Goal: Task Accomplishment & Management: Manage account settings

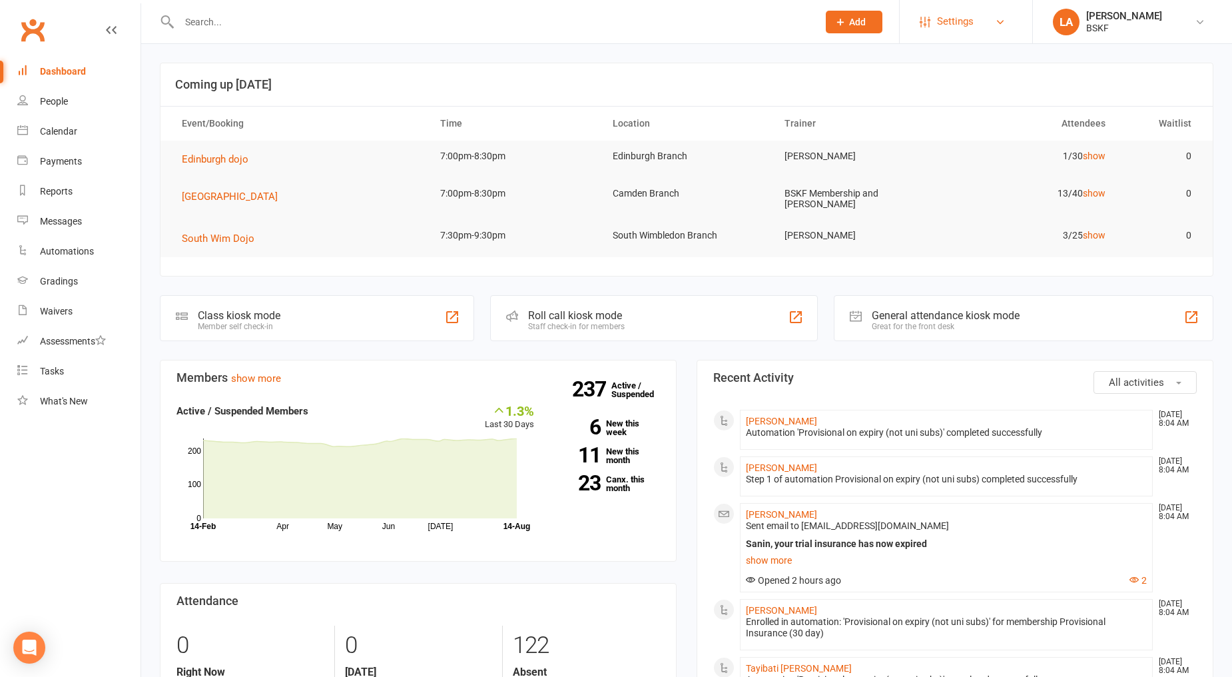
click at [982, 31] on link "Settings" at bounding box center [966, 22] width 93 height 30
click at [970, 144] on link "Users" at bounding box center [966, 153] width 133 height 31
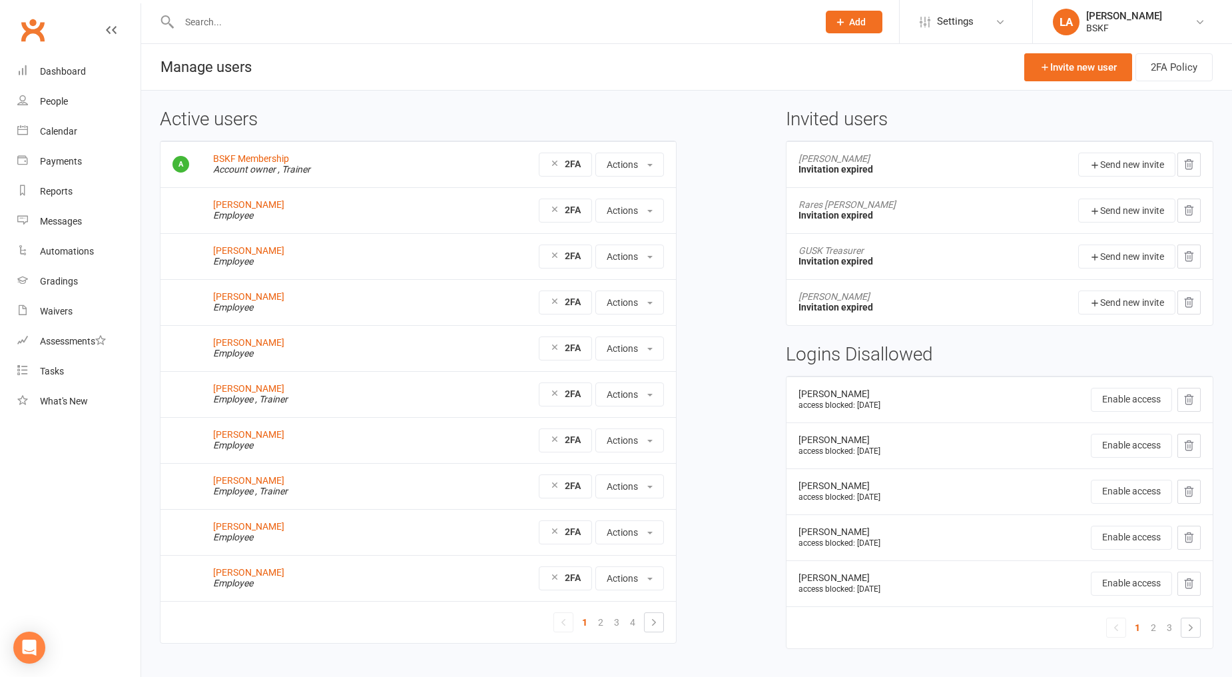
scroll to position [29, 0]
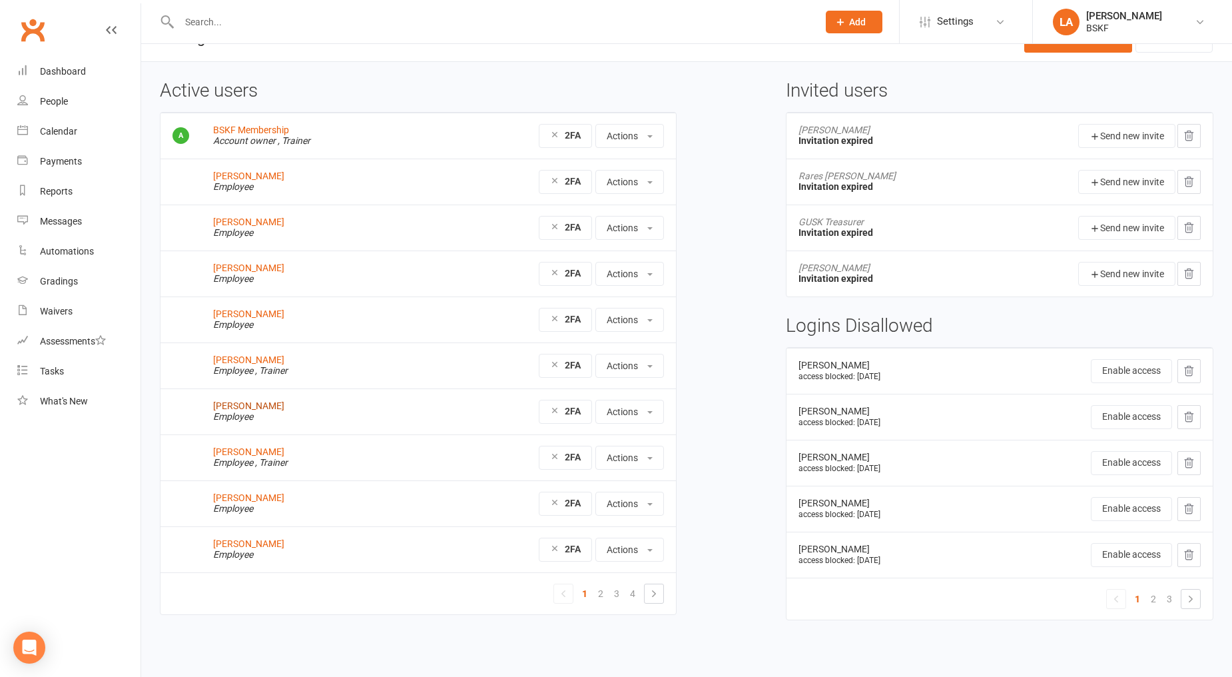
click at [263, 406] on link "Rosanna Wan" at bounding box center [248, 405] width 71 height 11
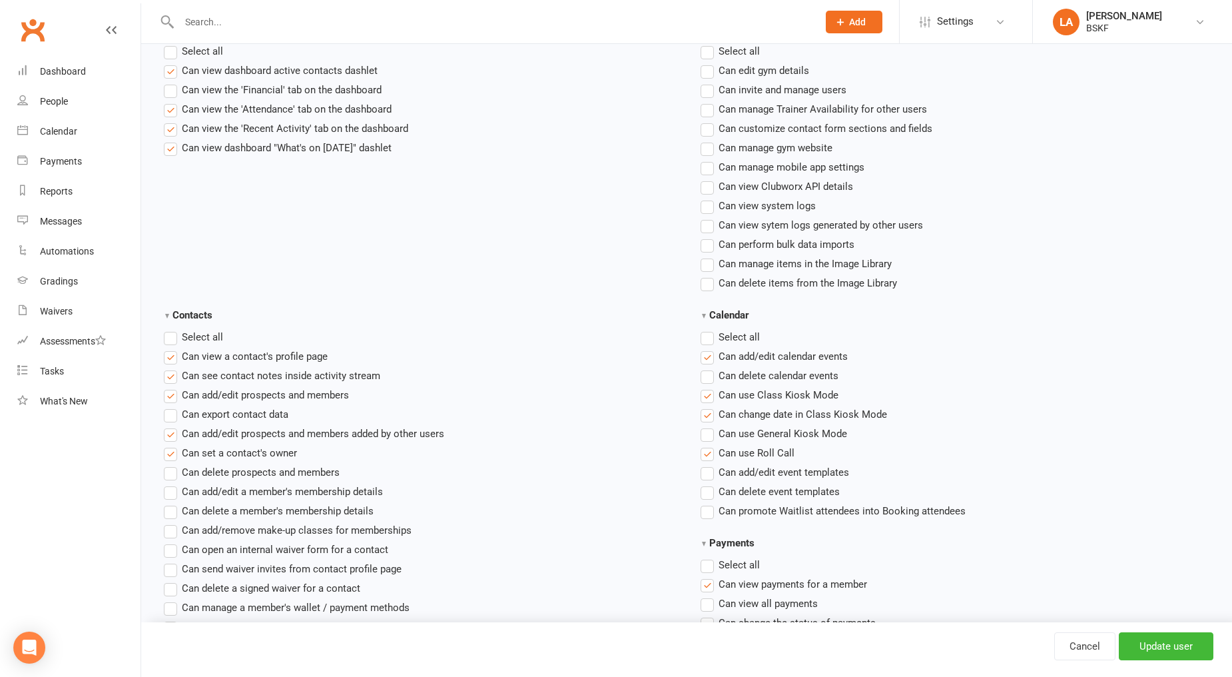
scroll to position [542, 0]
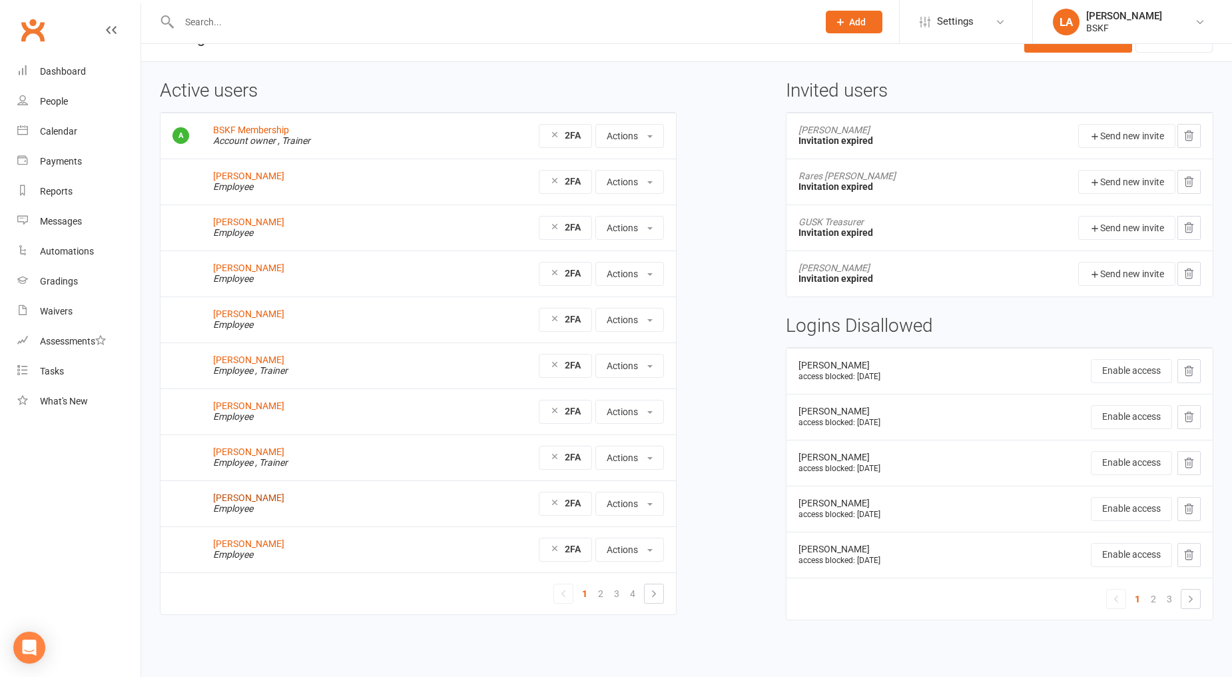
click at [255, 502] on link "[PERSON_NAME]" at bounding box center [248, 497] width 71 height 11
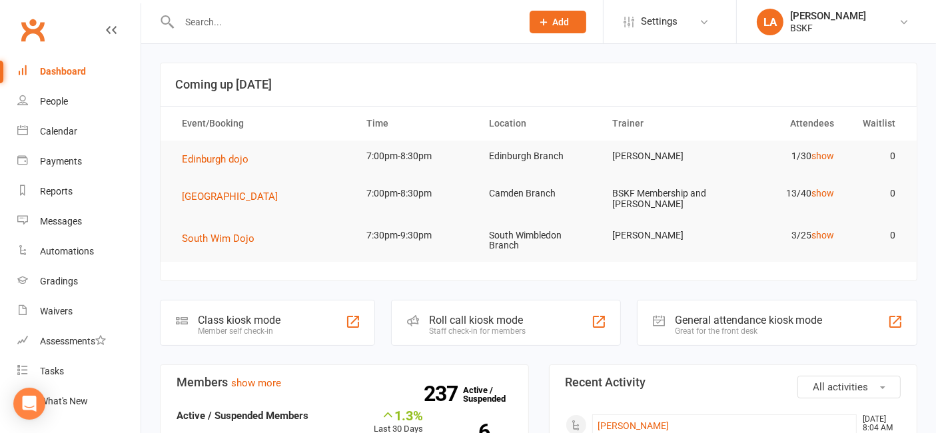
click at [372, 21] on input "text" at bounding box center [343, 22] width 337 height 19
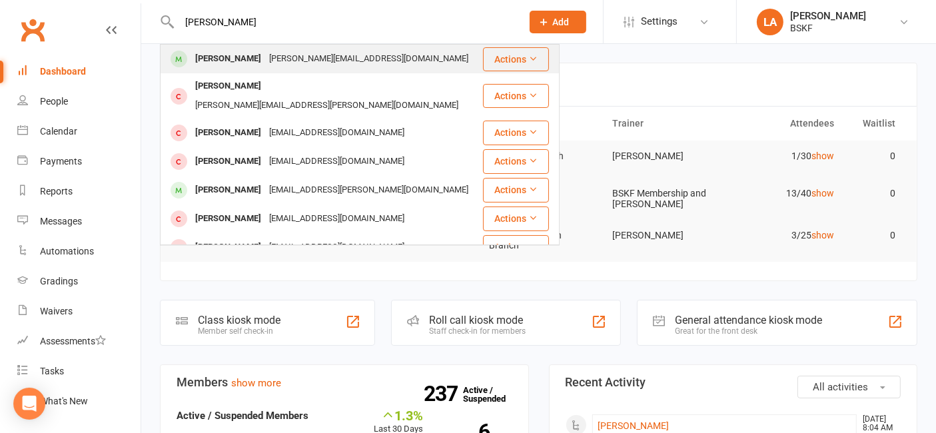
type input "rosanna"
click at [366, 47] on div "Rosanna Wan rosanna.klw@gmail.com" at bounding box center [321, 58] width 320 height 27
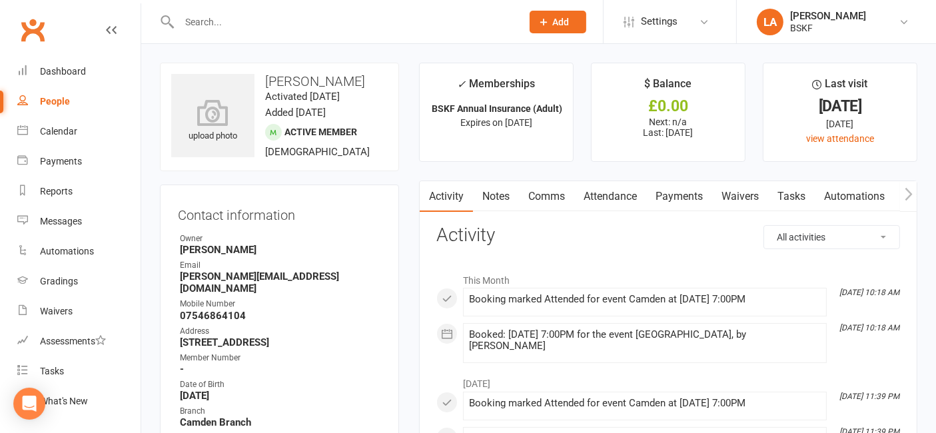
click at [244, 27] on input "text" at bounding box center [343, 22] width 337 height 19
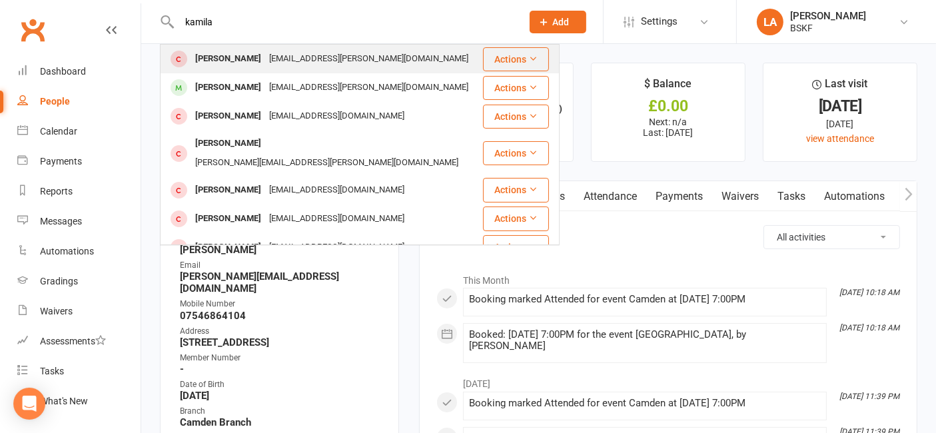
type input "kamila"
click at [276, 71] on div "Kamila Kutyla kamilalaura.kutyla@gmail.com" at bounding box center [321, 58] width 320 height 27
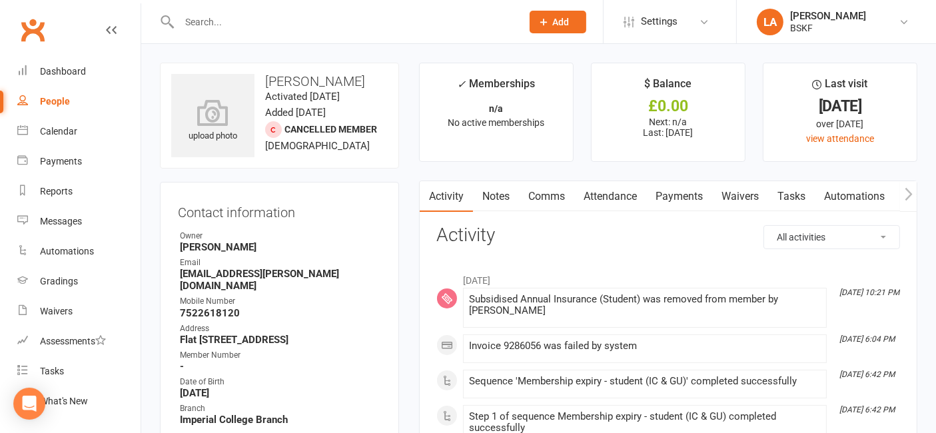
click at [326, 115] on time "Added 20 October, 2021" at bounding box center [295, 113] width 61 height 12
click at [244, 10] on div at bounding box center [336, 21] width 352 height 43
click at [247, 17] on input "text" at bounding box center [343, 22] width 337 height 19
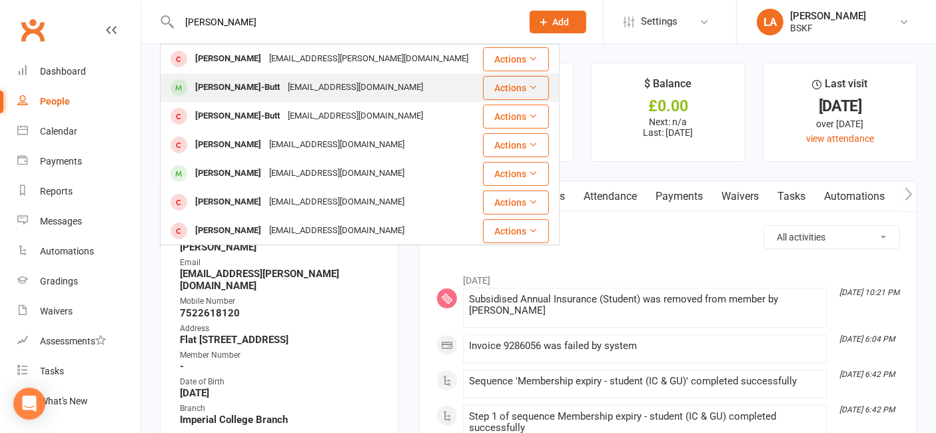
type input "lucy"
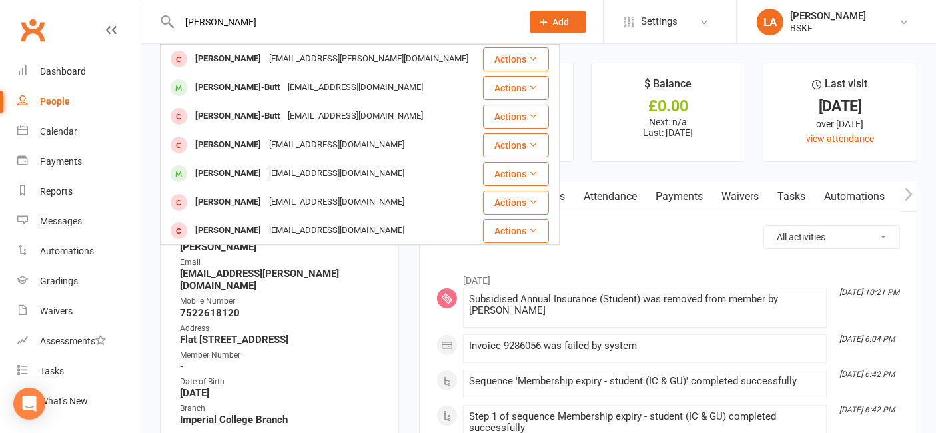
click at [342, 86] on div "lbassettbutt@gmail.com" at bounding box center [355, 87] width 143 height 19
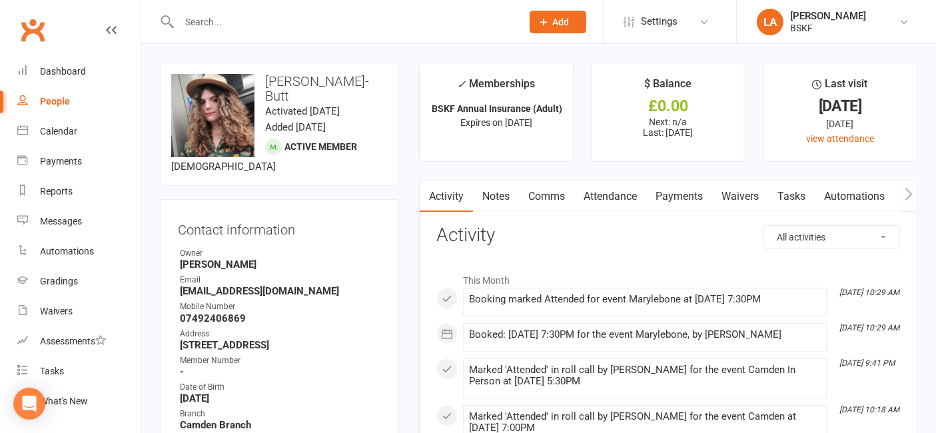
scroll to position [271, 0]
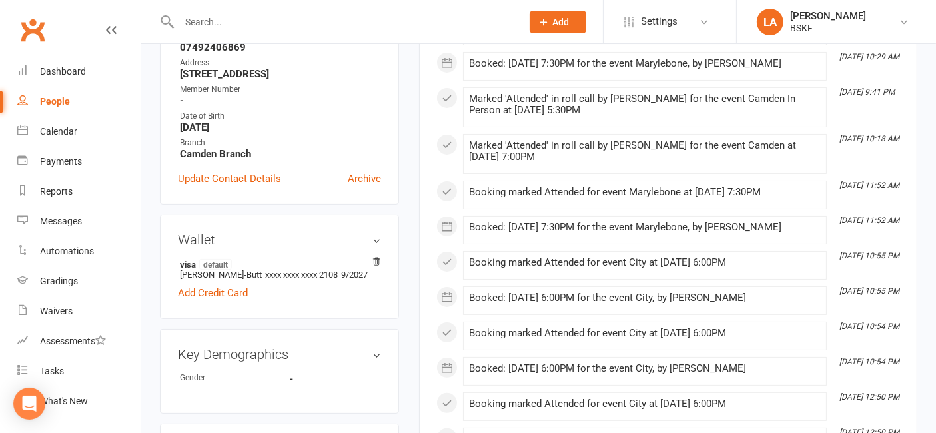
click at [298, 18] on input "text" at bounding box center [343, 22] width 337 height 19
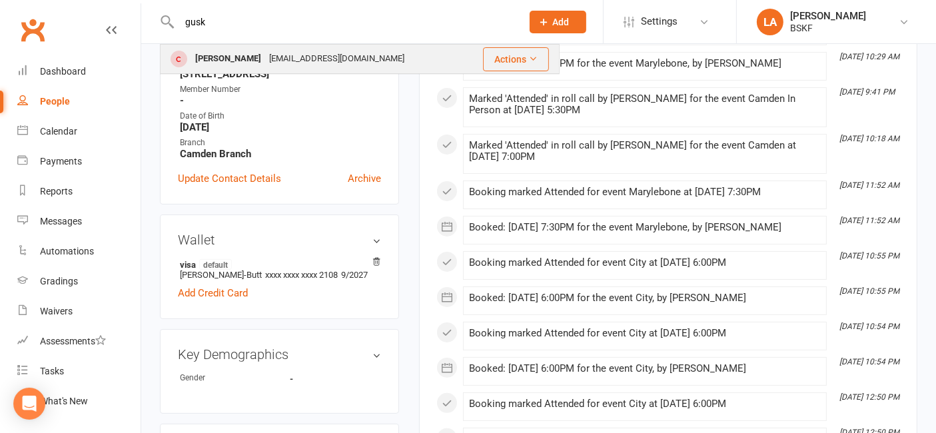
scroll to position [0, 0]
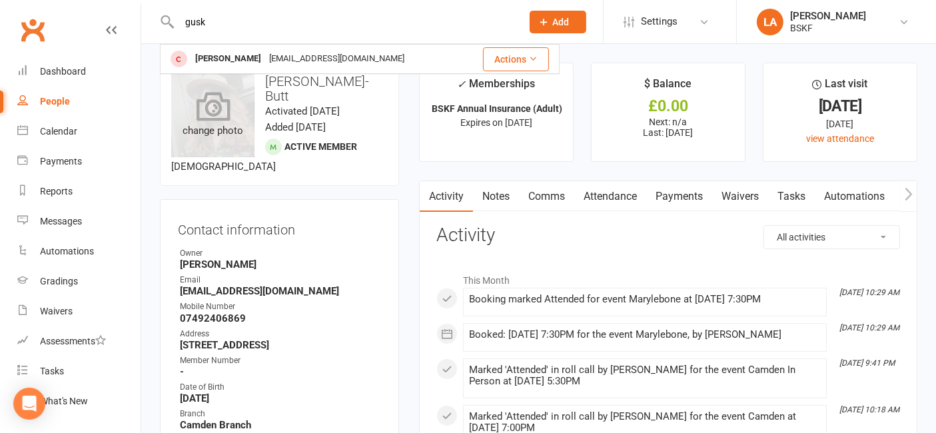
type input "gusk"
click at [224, 144] on div "change photo" at bounding box center [212, 115] width 83 height 83
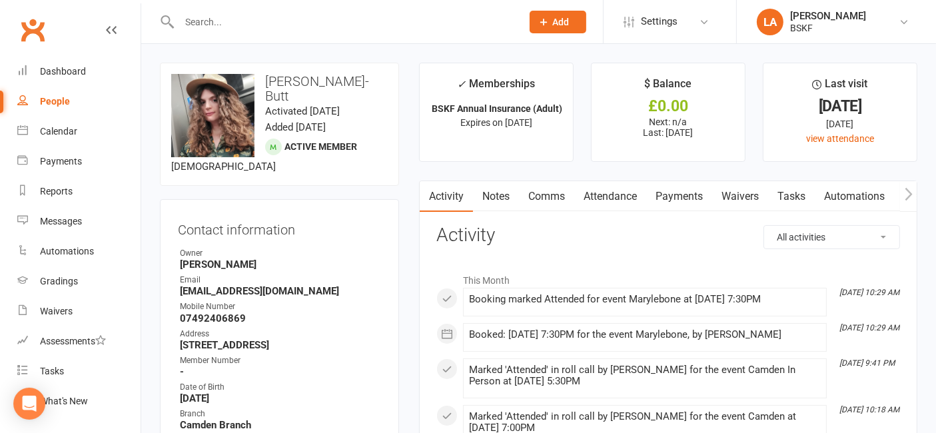
click at [238, 30] on input "text" at bounding box center [343, 22] width 337 height 19
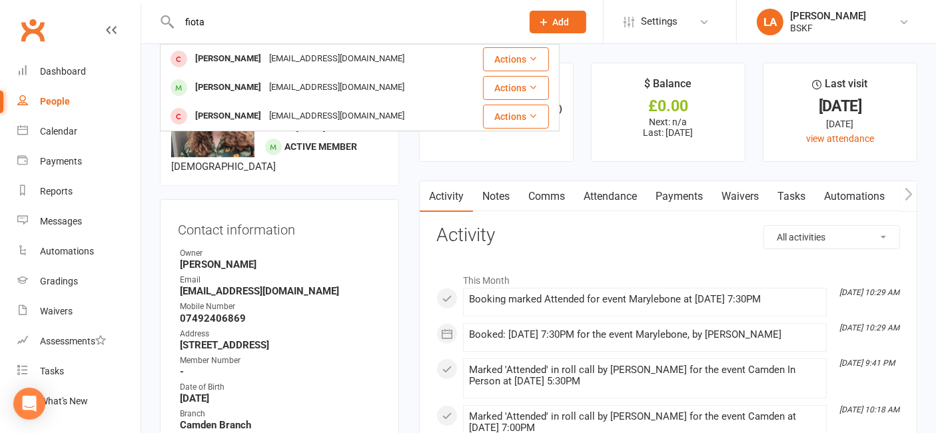
click at [258, 21] on input "fiota" at bounding box center [343, 22] width 337 height 19
type input "f"
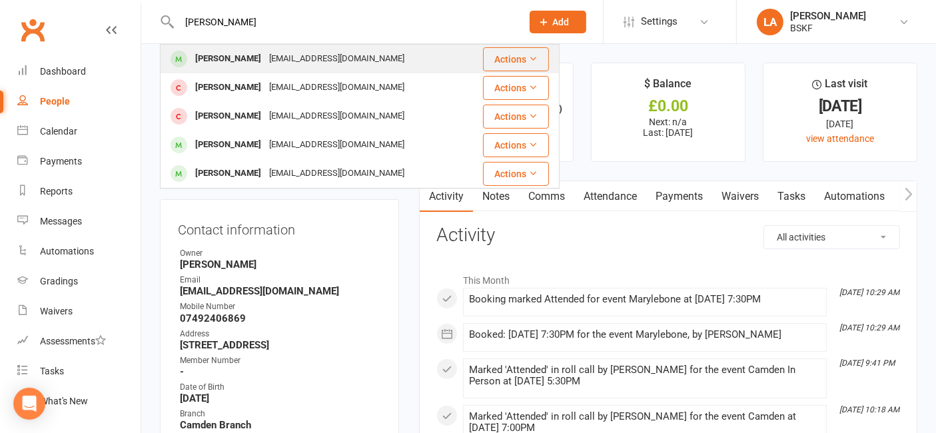
type input "karl"
click at [286, 51] on div "egertonkt@gmail.com" at bounding box center [336, 58] width 143 height 19
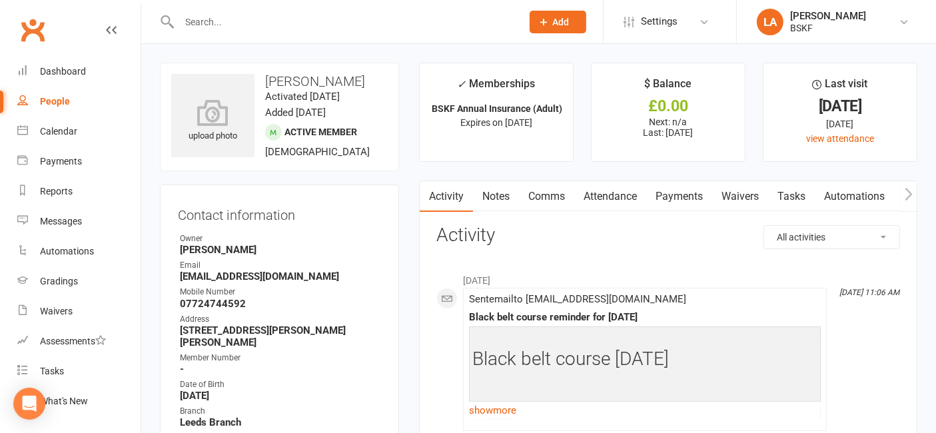
click at [242, 20] on input "text" at bounding box center [343, 22] width 337 height 19
click at [228, 25] on input "text" at bounding box center [343, 22] width 337 height 19
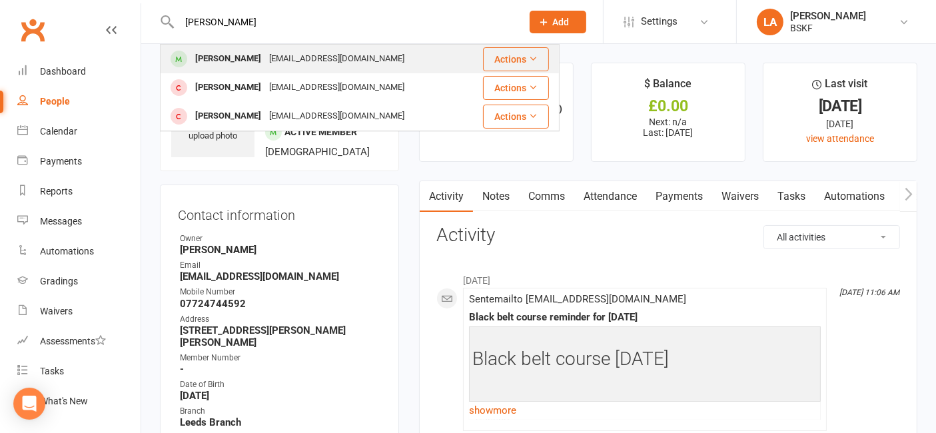
type input "rudy"
click at [291, 61] on div "Rudygreenmusic@gmail.com" at bounding box center [336, 58] width 143 height 19
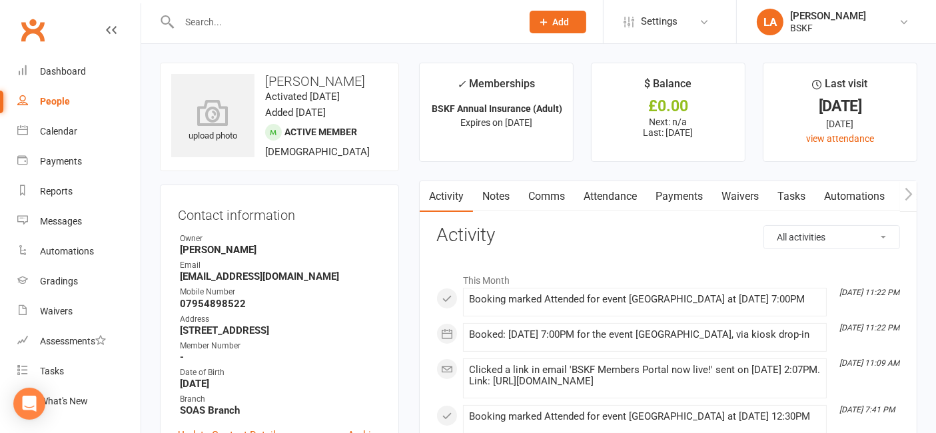
click at [228, 25] on input "text" at bounding box center [343, 22] width 337 height 19
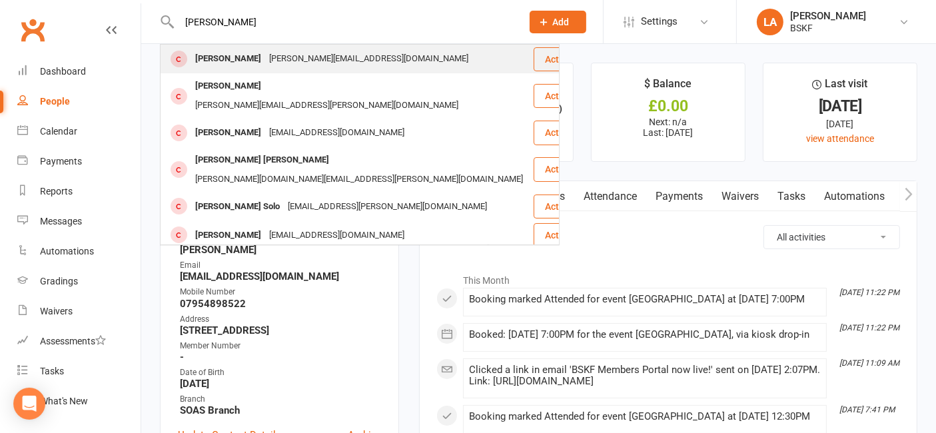
type input "sharon"
click at [265, 57] on div "sharon_astley@yahoo.co.uk" at bounding box center [368, 58] width 207 height 19
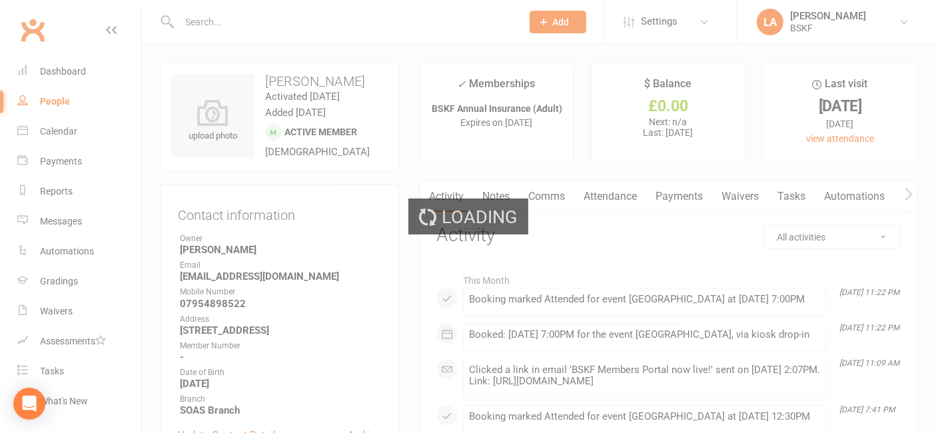
click at [256, 59] on div "Loading" at bounding box center [468, 216] width 936 height 433
click at [239, 27] on input "text" at bounding box center [343, 22] width 337 height 19
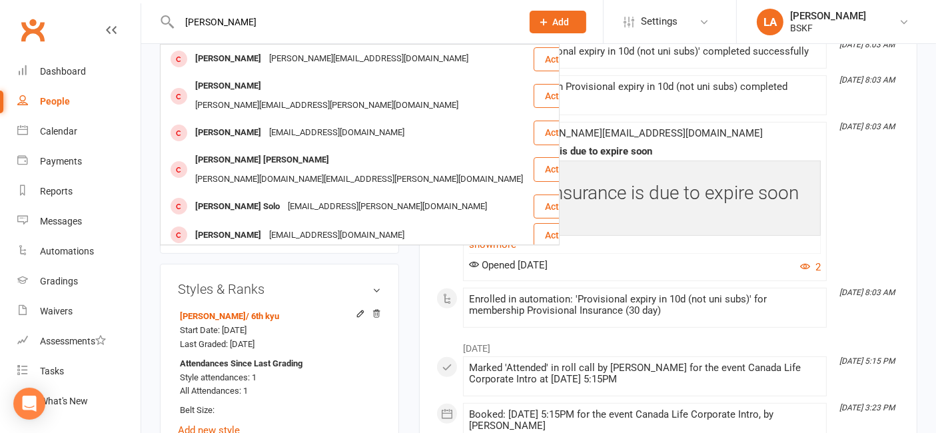
drag, startPoint x: 240, startPoint y: 18, endPoint x: 183, endPoint y: 14, distance: 58.1
click at [183, 14] on input "sharon" at bounding box center [343, 22] width 337 height 19
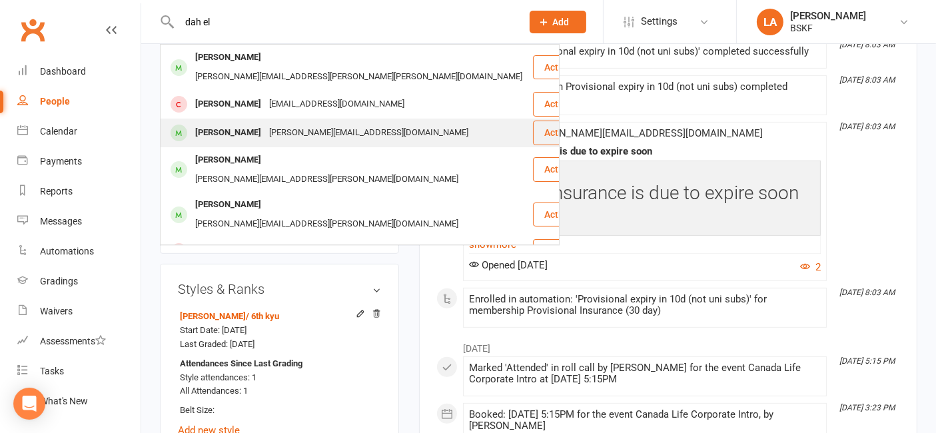
type input "dah el"
click at [288, 123] on div "dan.ellwoodlaptop@googlemail.com" at bounding box center [368, 132] width 207 height 19
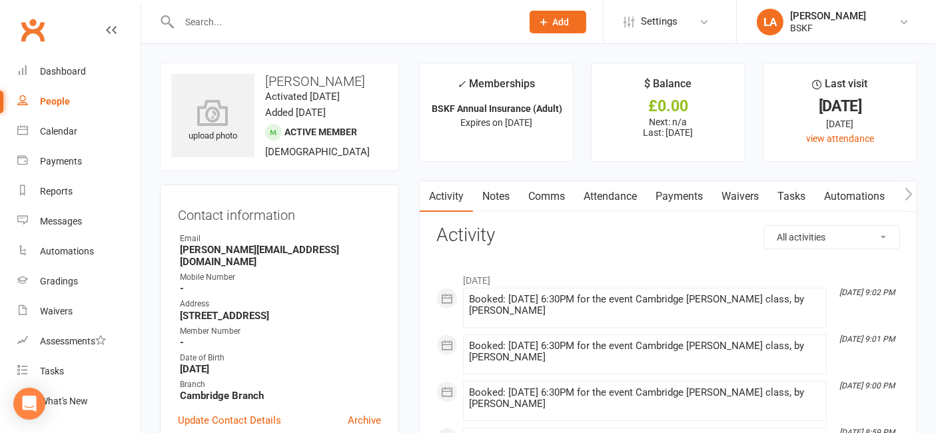
scroll to position [271, 0]
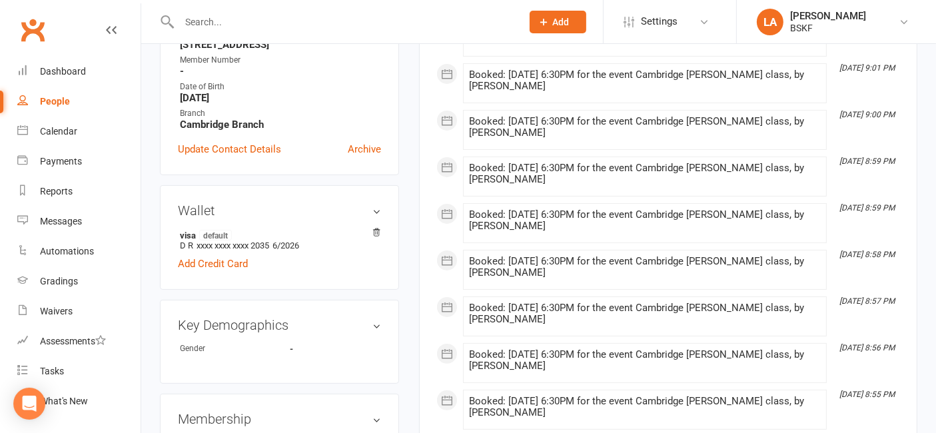
click at [222, 26] on input "text" at bounding box center [343, 22] width 337 height 19
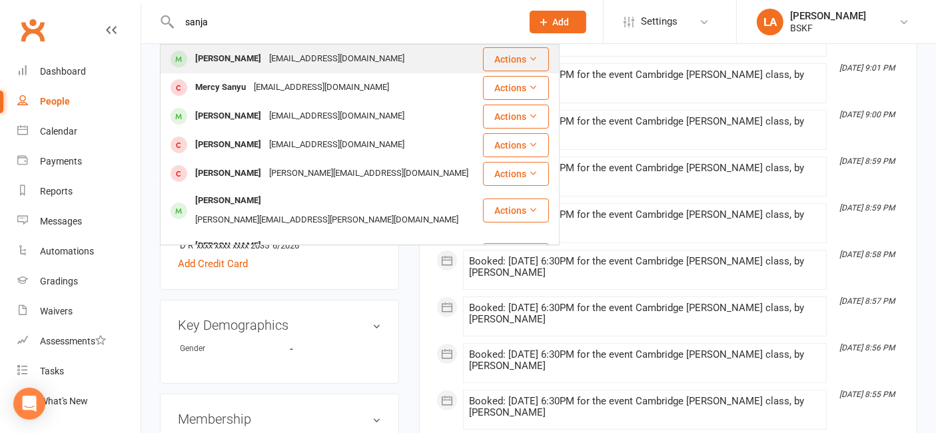
type input "sanja"
click at [265, 64] on div "jaykaul@proton.me" at bounding box center [336, 58] width 143 height 19
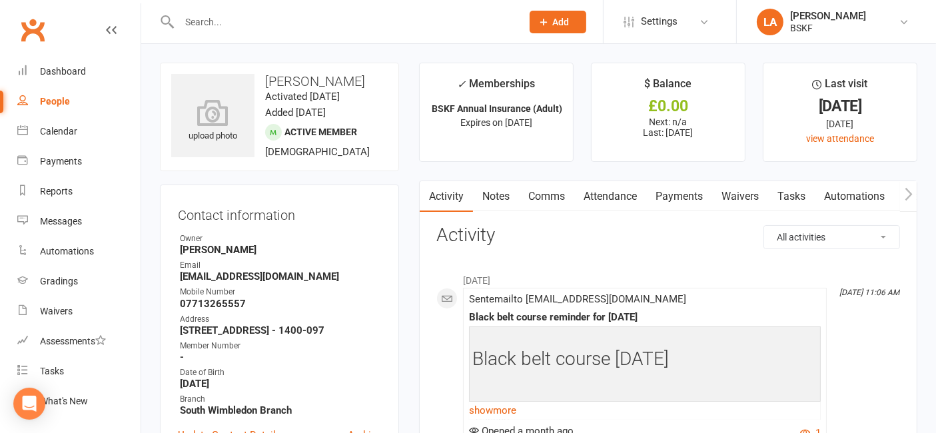
scroll to position [271, 0]
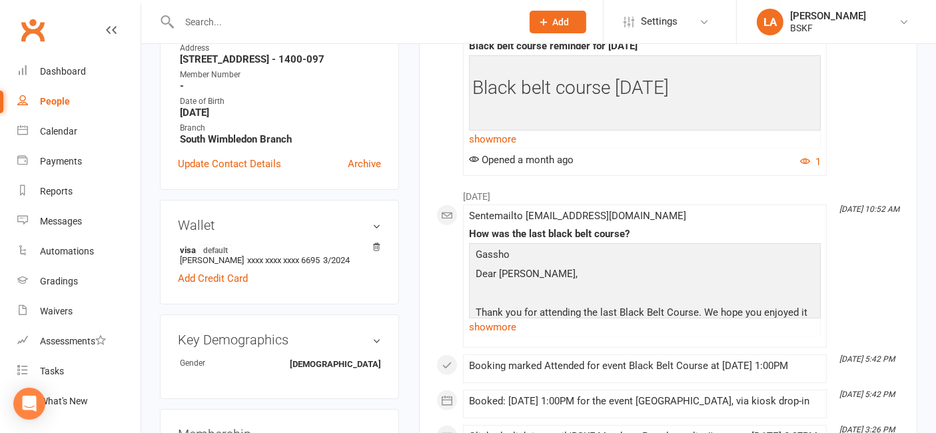
click at [360, 21] on input "text" at bounding box center [343, 22] width 337 height 19
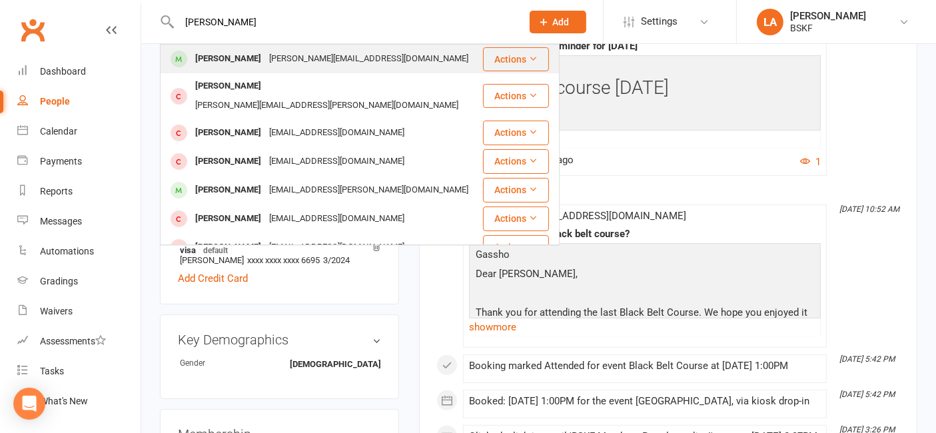
type input "rosanna"
click at [324, 55] on div "rosanna.klw@gmail.com" at bounding box center [368, 58] width 207 height 19
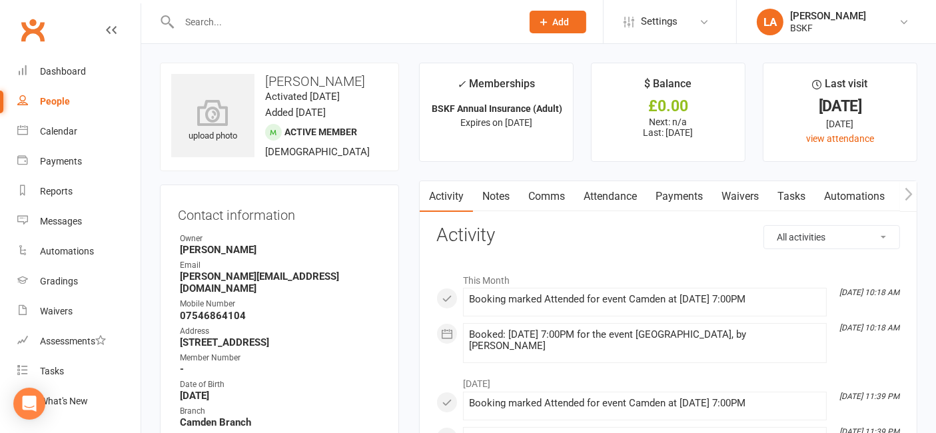
scroll to position [271, 0]
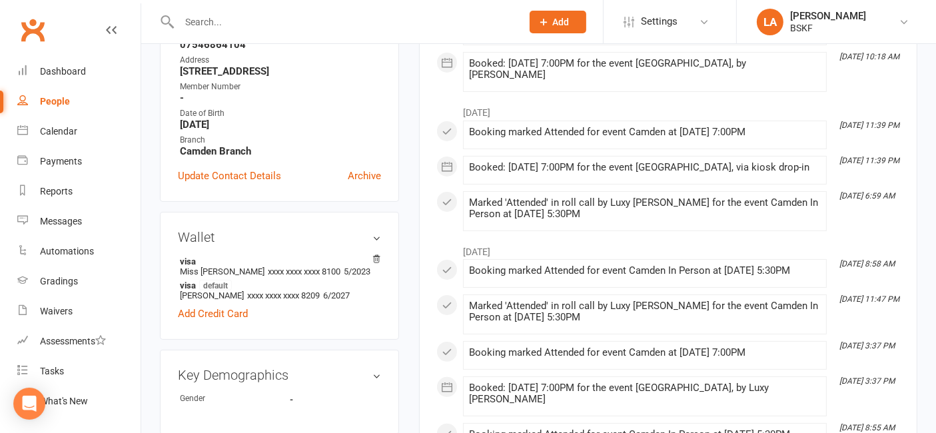
click at [251, 32] on div at bounding box center [336, 21] width 352 height 43
click at [251, 26] on input "text" at bounding box center [343, 22] width 337 height 19
click at [325, 28] on input "text" at bounding box center [343, 22] width 337 height 19
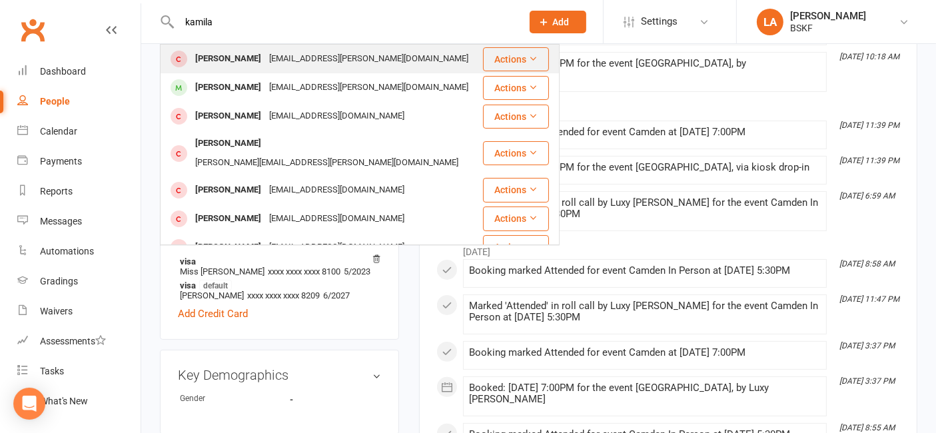
type input "kamila"
click at [276, 61] on div "kamilalaura.kutyla@gmail.com" at bounding box center [368, 58] width 207 height 19
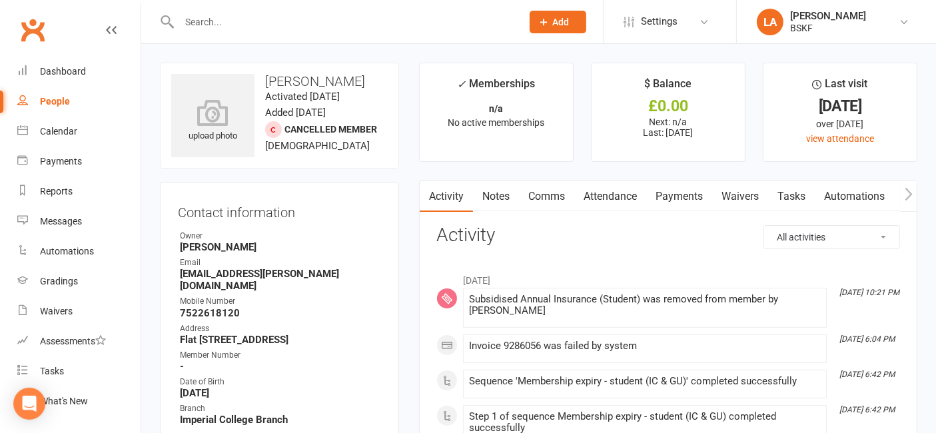
scroll to position [271, 0]
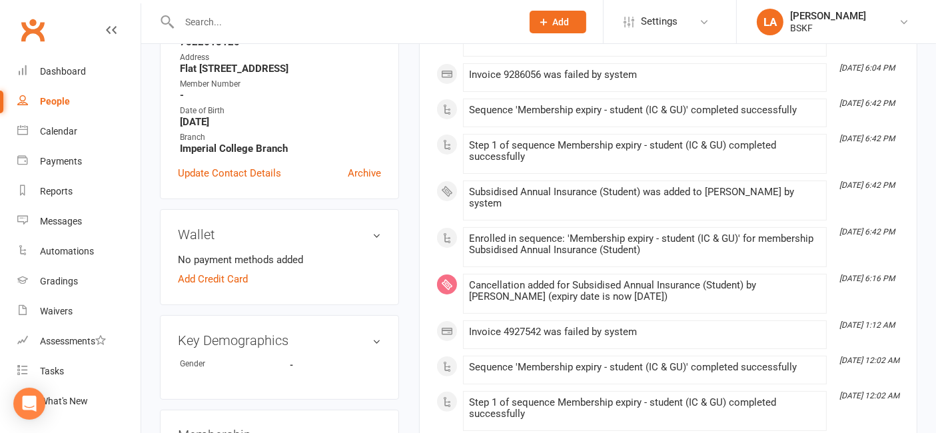
click at [304, 22] on input "text" at bounding box center [343, 22] width 337 height 19
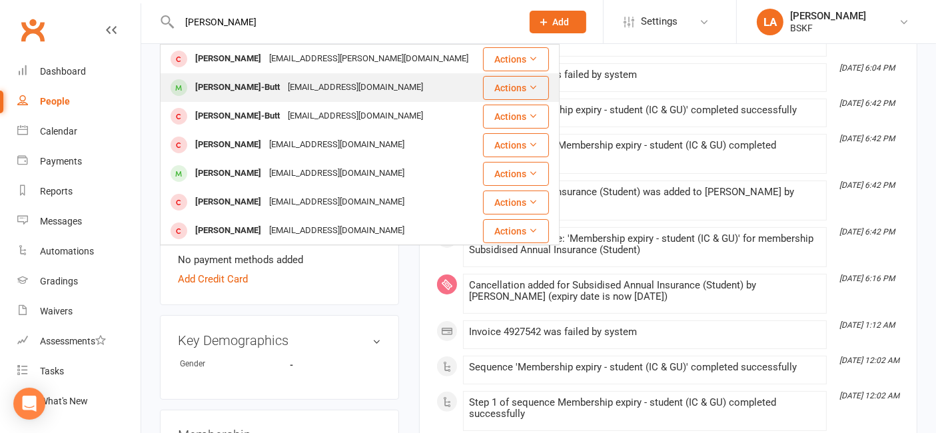
type input "lucy"
click at [335, 98] on div "Lucy Bassett-Butt lbassettbutt@gmail.com" at bounding box center [321, 87] width 320 height 27
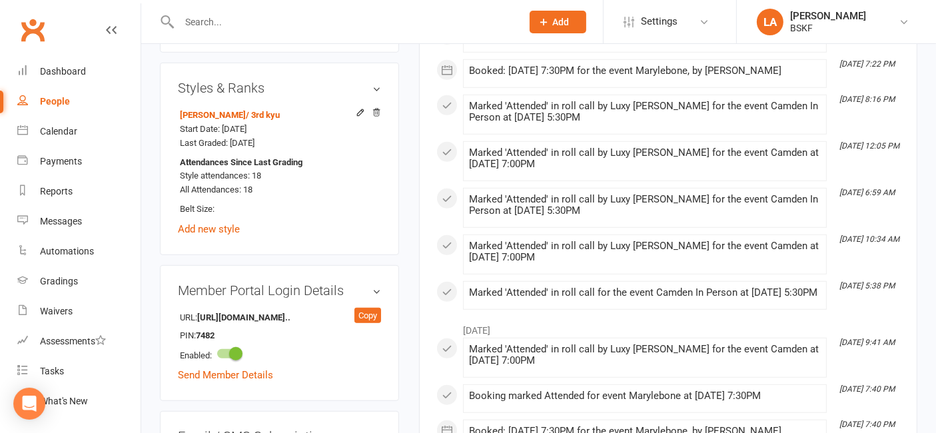
scroll to position [542, 0]
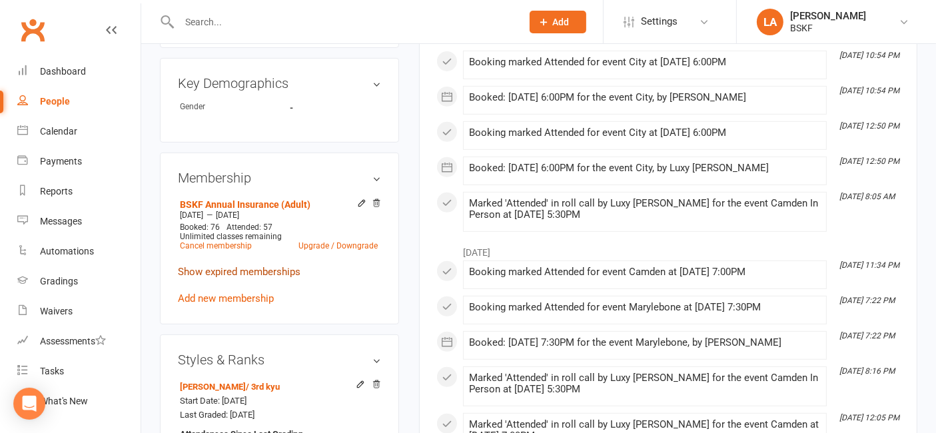
click at [254, 266] on link "Show expired memberships" at bounding box center [239, 272] width 123 height 12
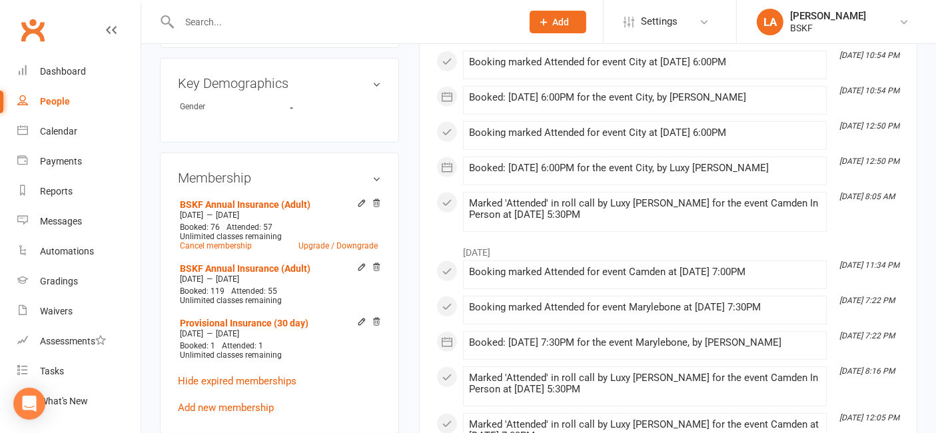
click at [276, 21] on input "text" at bounding box center [343, 22] width 337 height 19
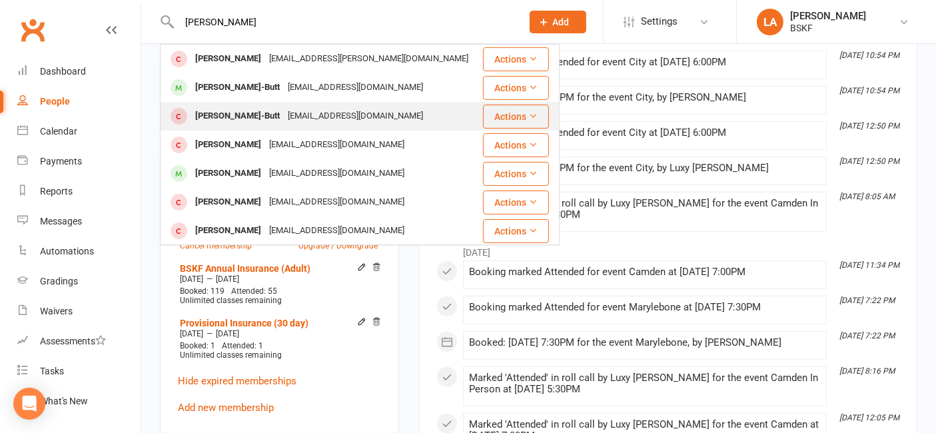
type input "lucy"
click at [308, 113] on div "lbassettbutt@gmail.com" at bounding box center [355, 116] width 143 height 19
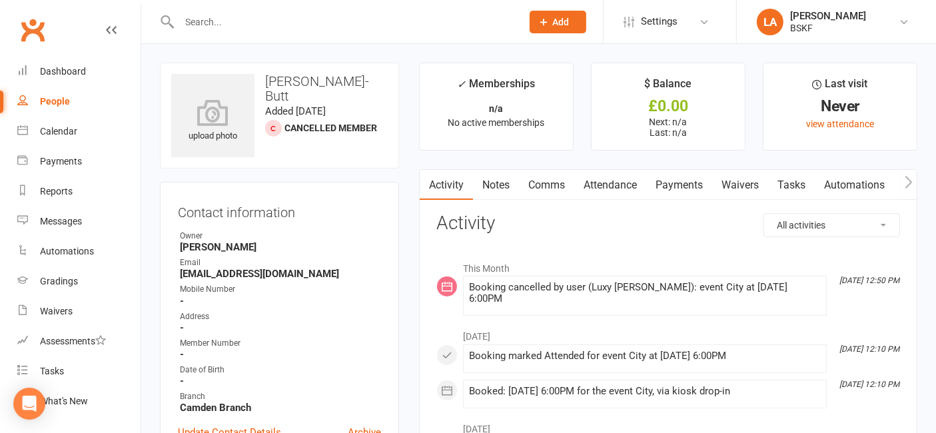
scroll to position [271, 0]
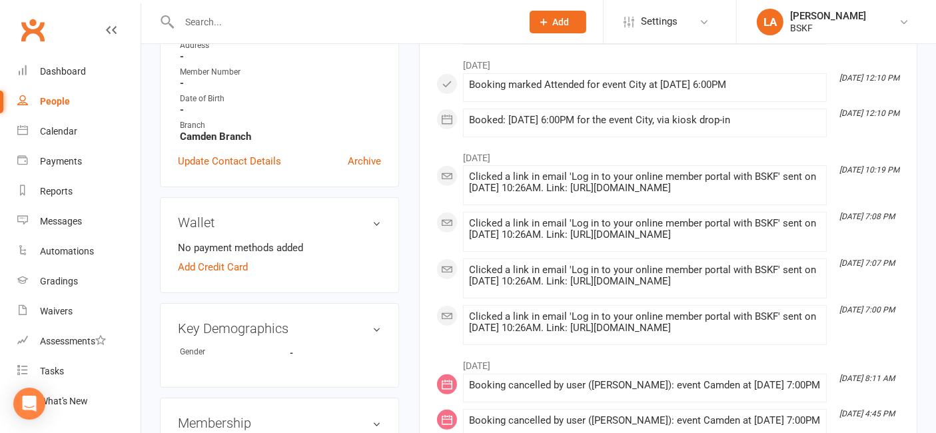
click at [356, 163] on link "Archive" at bounding box center [364, 161] width 33 height 16
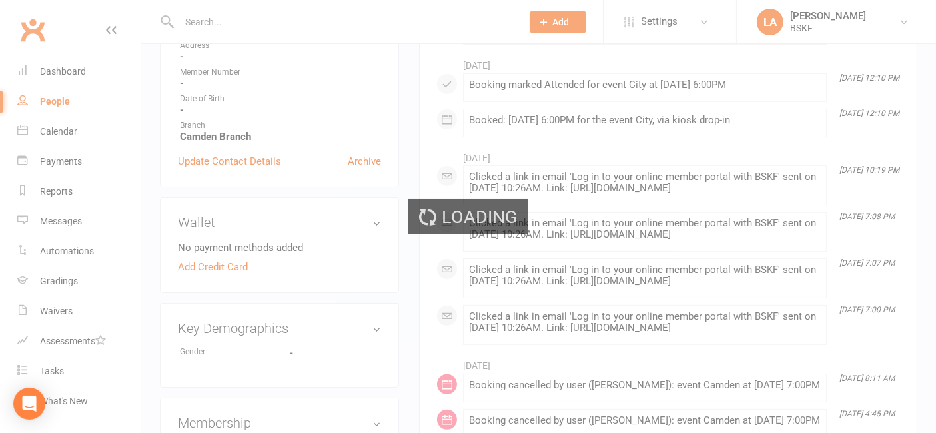
select select "25"
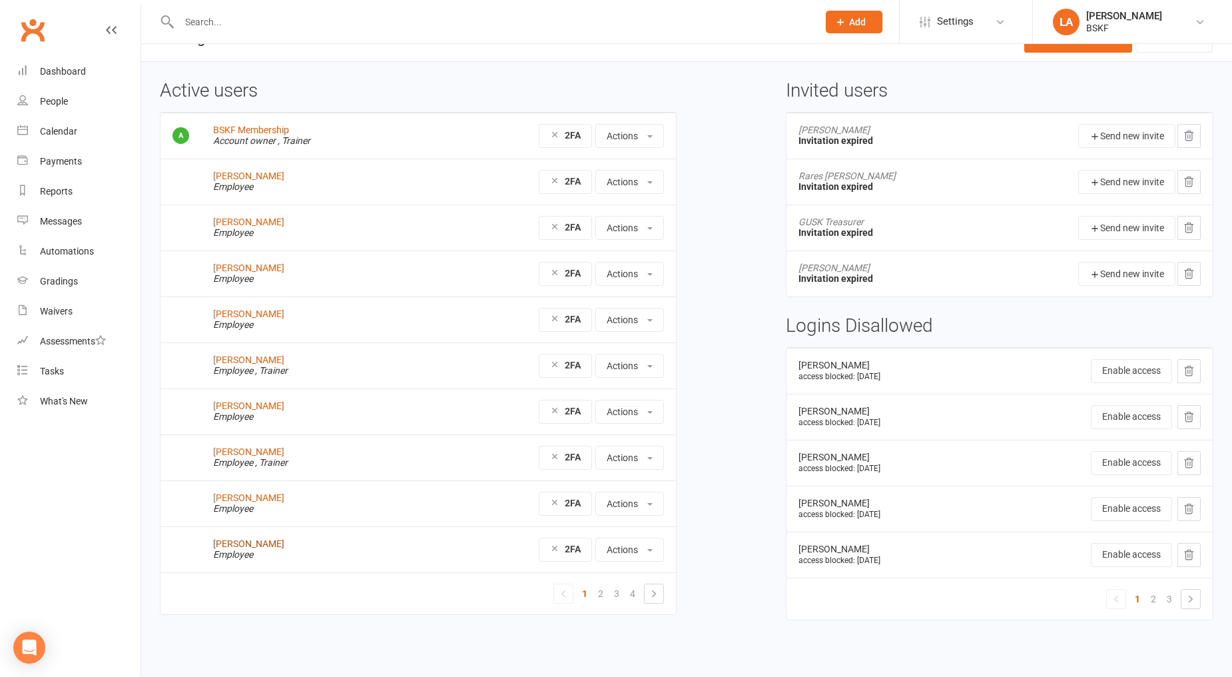
click at [243, 545] on link "[PERSON_NAME]" at bounding box center [248, 543] width 71 height 11
click at [599, 596] on link "2" at bounding box center [601, 593] width 16 height 19
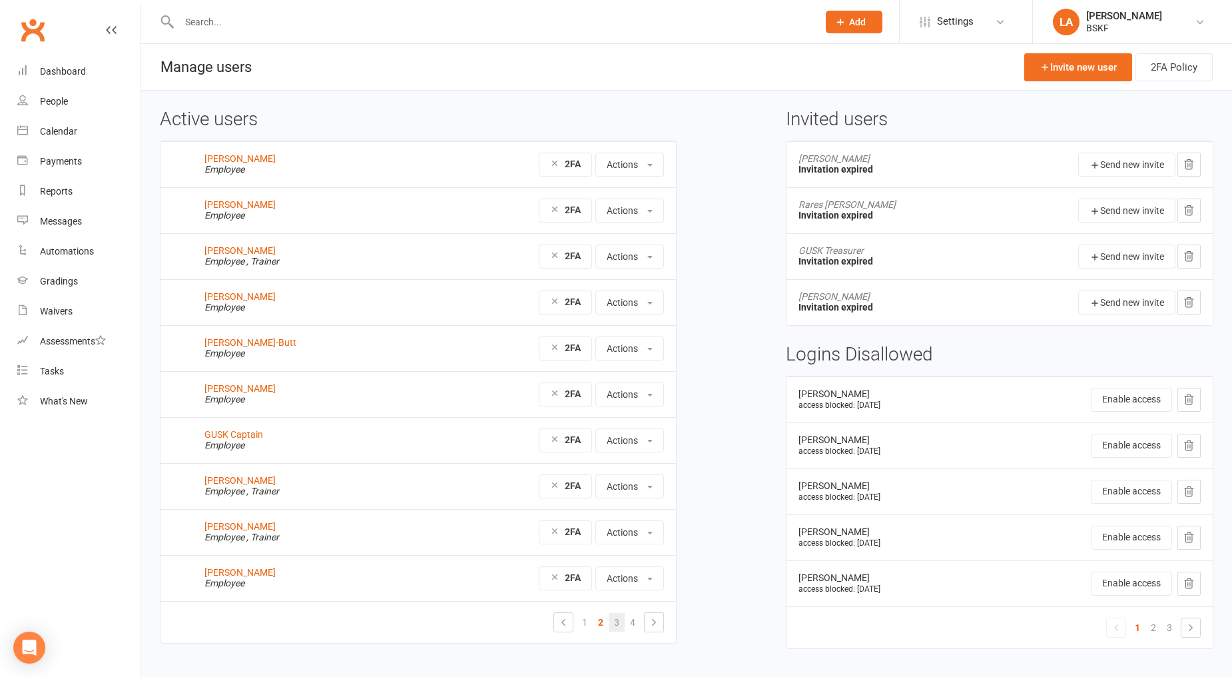
click at [619, 628] on link "3" at bounding box center [617, 622] width 16 height 19
click at [635, 623] on link "4" at bounding box center [633, 622] width 16 height 19
click at [580, 627] on link "1" at bounding box center [585, 622] width 16 height 19
drag, startPoint x: 602, startPoint y: 615, endPoint x: 630, endPoint y: 628, distance: 31.0
click at [603, 615] on link "2" at bounding box center [601, 622] width 16 height 19
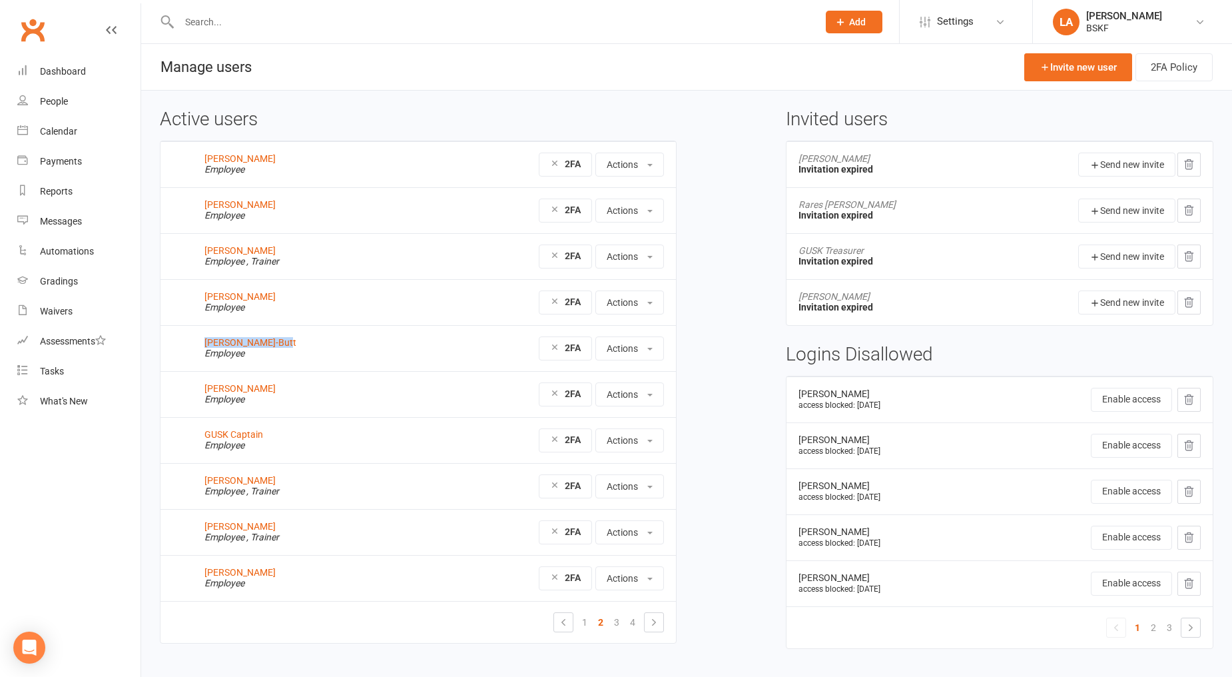
drag, startPoint x: 278, startPoint y: 340, endPoint x: 237, endPoint y: 354, distance: 42.8
click at [194, 332] on td "[PERSON_NAME]-Butt Employee" at bounding box center [297, 348] width 211 height 46
copy link "[PERSON_NAME]-Butt"
click at [587, 619] on link "1" at bounding box center [585, 622] width 16 height 19
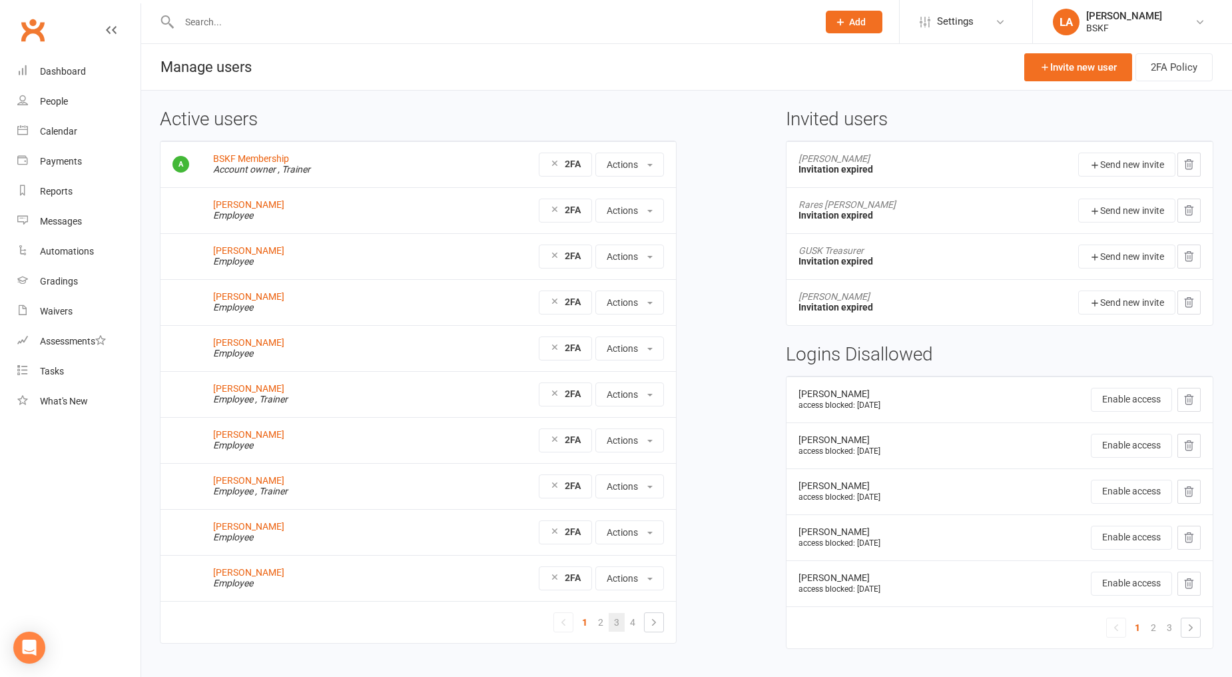
click at [620, 618] on link "3" at bounding box center [617, 622] width 16 height 19
click at [629, 620] on link "4" at bounding box center [633, 622] width 16 height 19
click at [618, 617] on link "3" at bounding box center [617, 622] width 16 height 19
click at [270, 30] on input "text" at bounding box center [491, 22] width 633 height 19
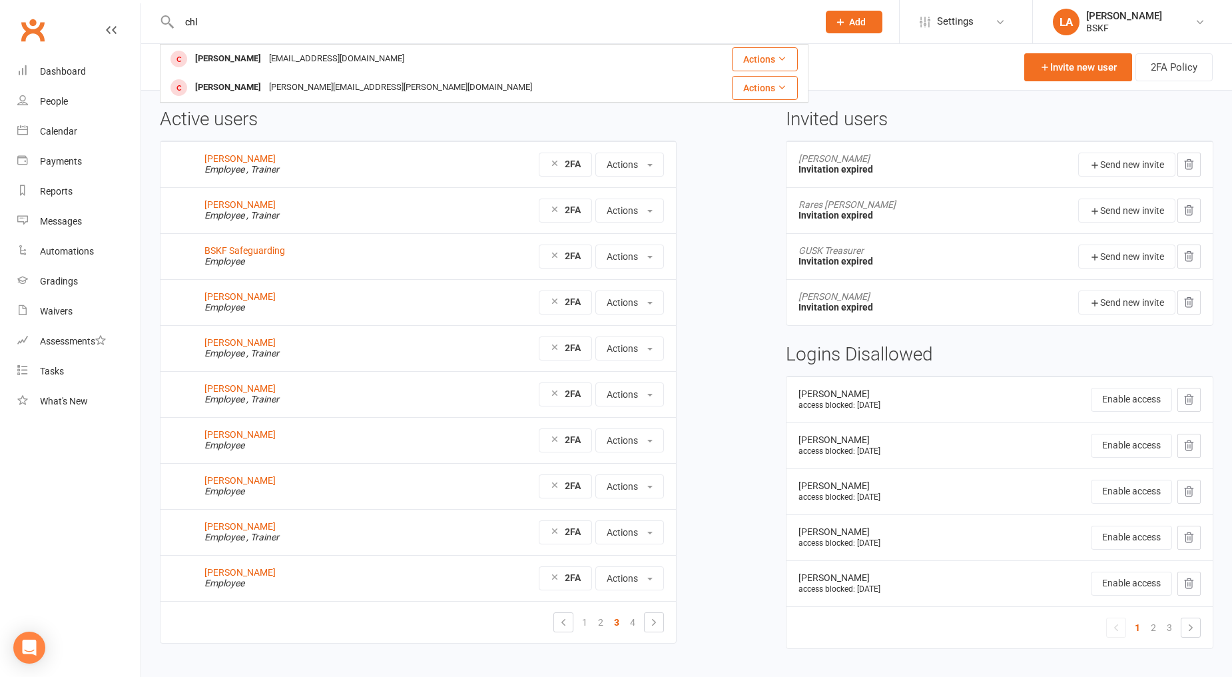
type input "chl"
click at [745, 417] on div "Active users Kat Thomson Employee , Trainer 2FA Actions Reset Password Block ac…" at bounding box center [687, 388] width 1074 height 558
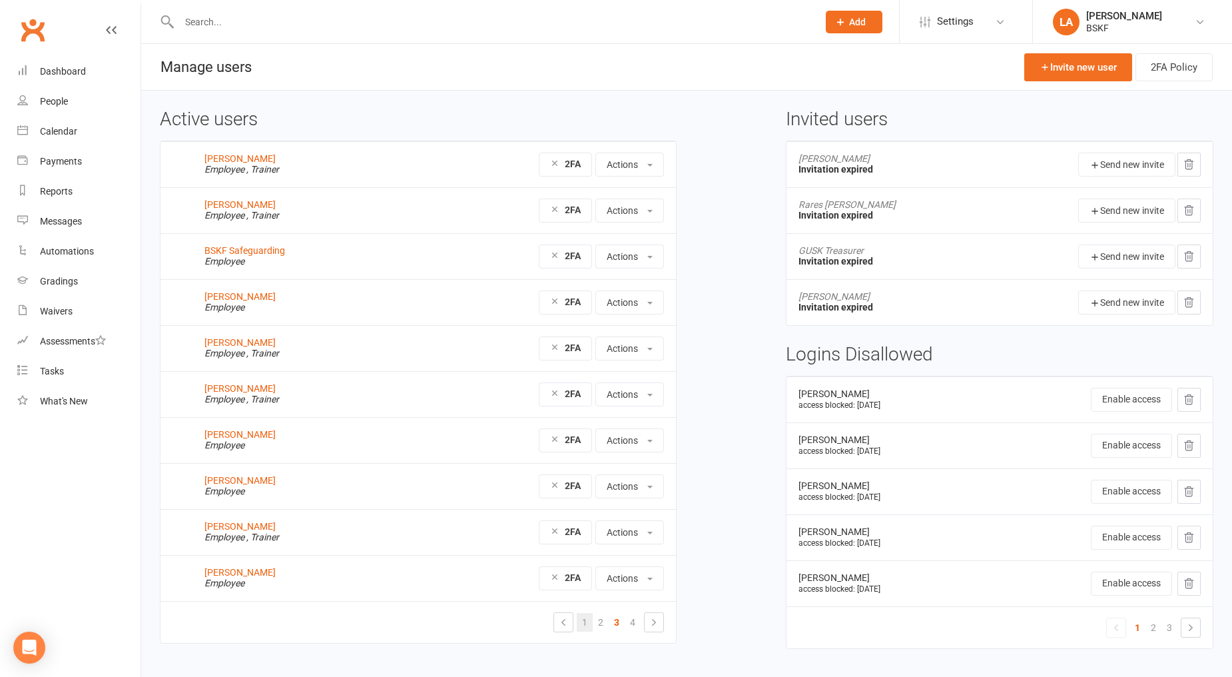
click at [579, 622] on link "1" at bounding box center [585, 622] width 16 height 19
click at [602, 619] on link "2" at bounding box center [601, 622] width 16 height 19
click at [609, 627] on link "3" at bounding box center [617, 622] width 16 height 19
click at [633, 620] on link "4" at bounding box center [633, 622] width 16 height 19
click at [583, 627] on link "1" at bounding box center [585, 622] width 16 height 19
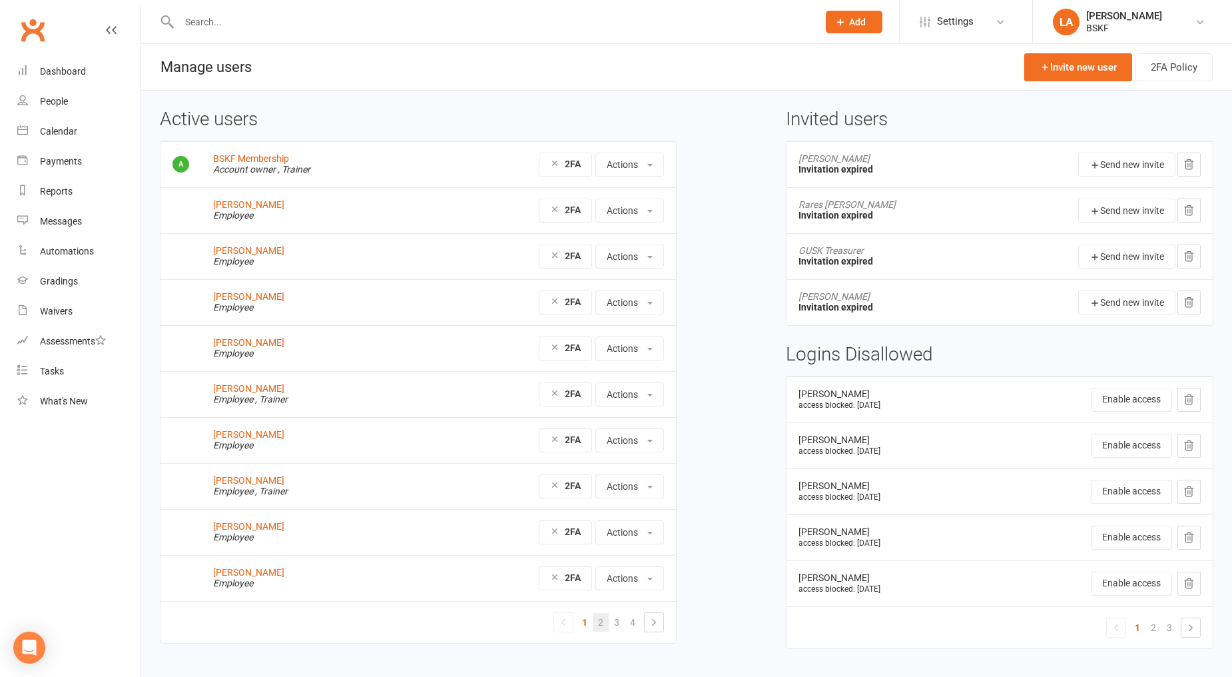
click at [602, 621] on link "2" at bounding box center [601, 622] width 16 height 19
click at [618, 627] on link "3" at bounding box center [617, 622] width 16 height 19
click at [633, 621] on link "4" at bounding box center [633, 622] width 16 height 19
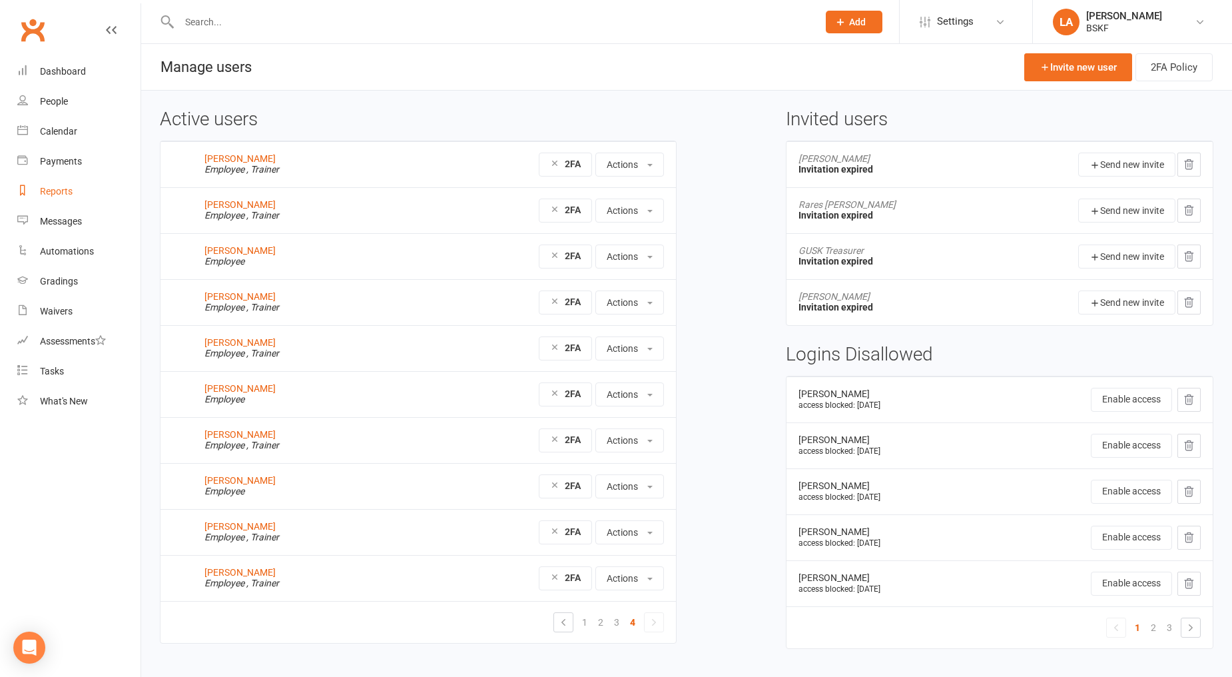
click at [64, 177] on link "Reports" at bounding box center [78, 192] width 123 height 30
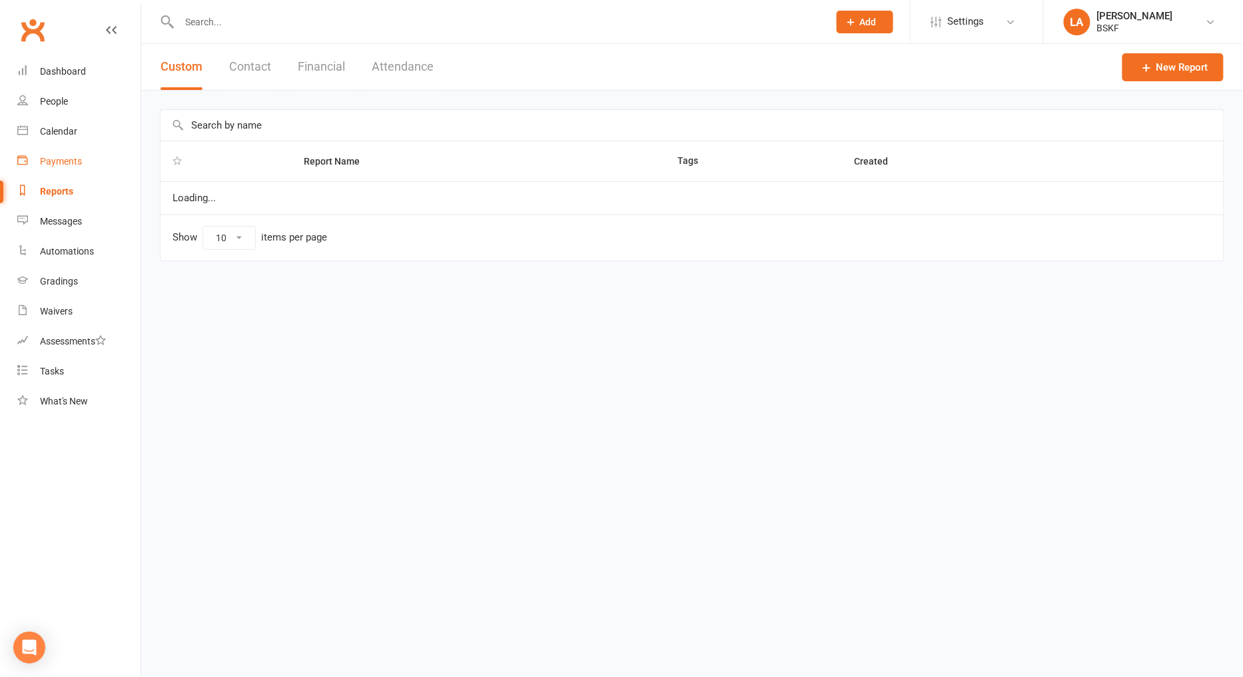
click at [63, 160] on div "Payments" at bounding box center [61, 161] width 42 height 11
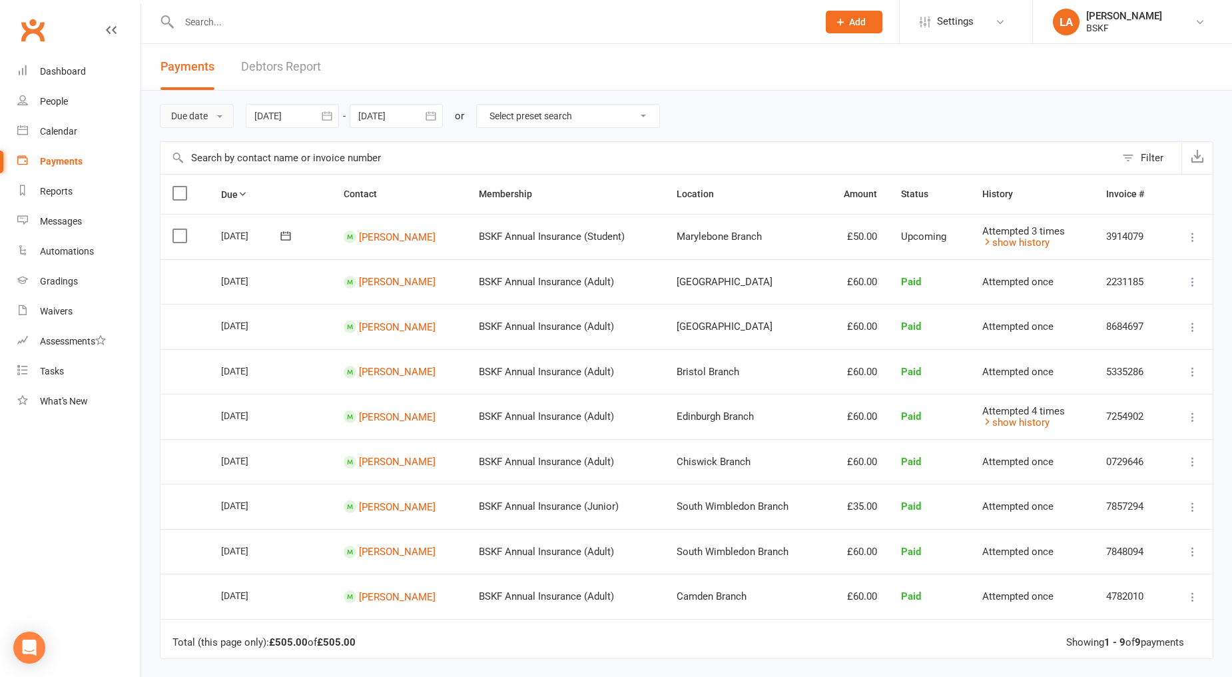
click at [205, 117] on button "Due date" at bounding box center [197, 116] width 74 height 24
click at [220, 204] on link "Date failed" at bounding box center [227, 199] width 132 height 27
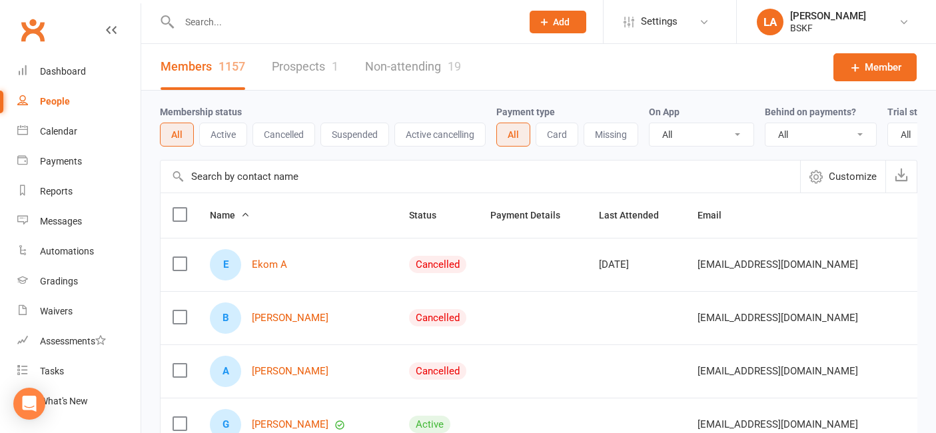
select select "25"
click at [74, 75] on div "Dashboard" at bounding box center [63, 71] width 46 height 11
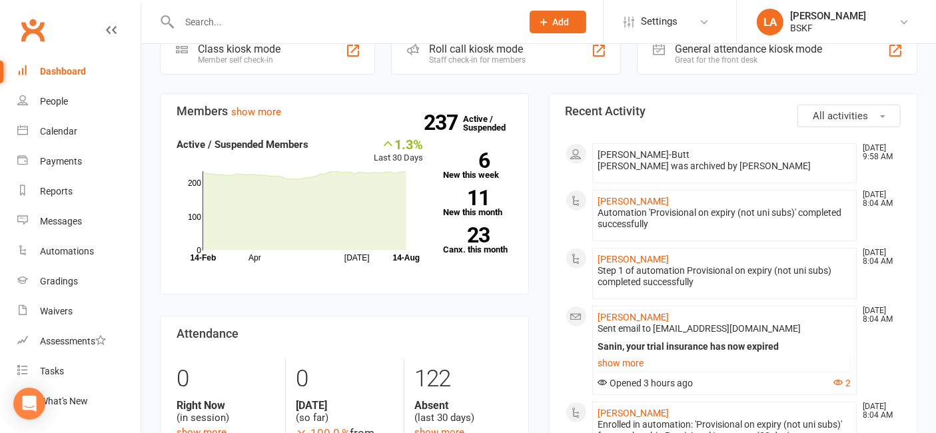
scroll to position [542, 0]
